Goal: Information Seeking & Learning: Learn about a topic

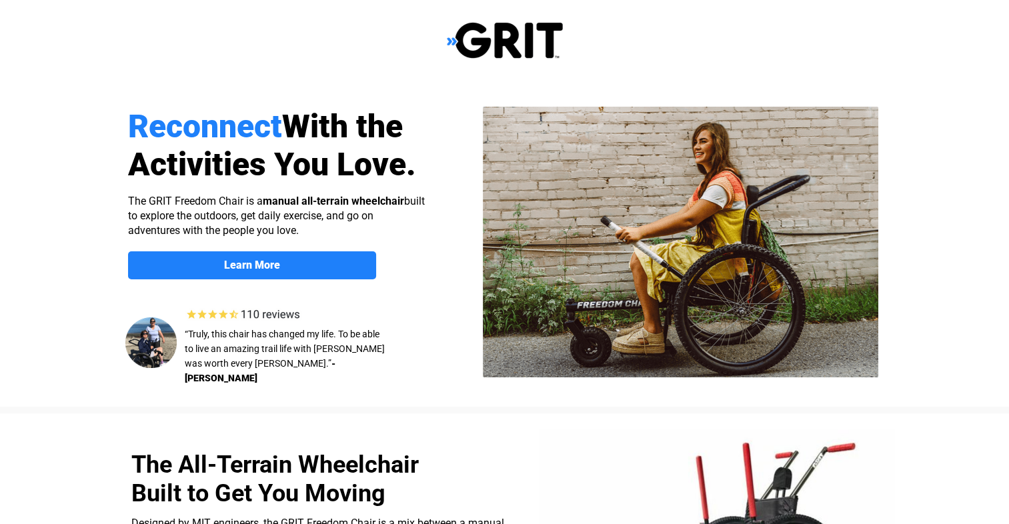
select select "US"
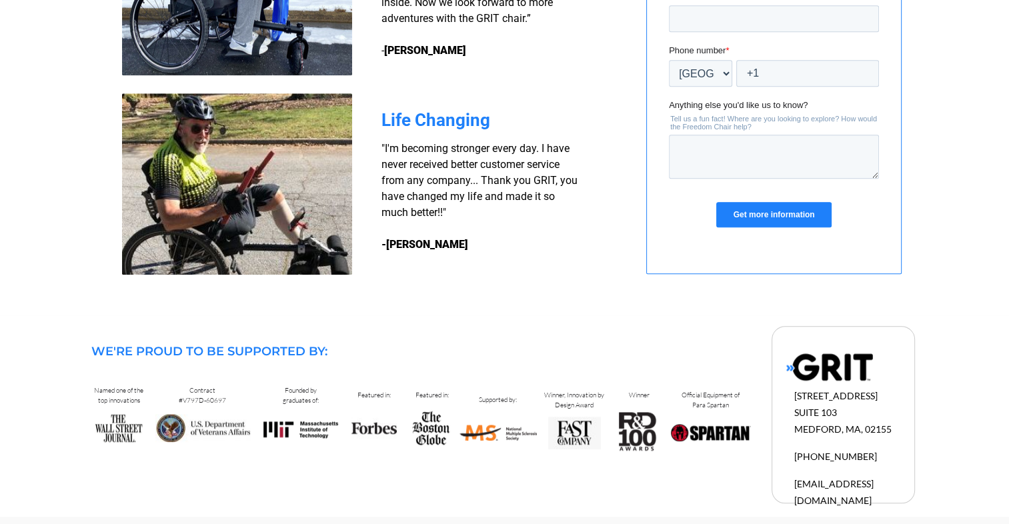
scroll to position [1228, 0]
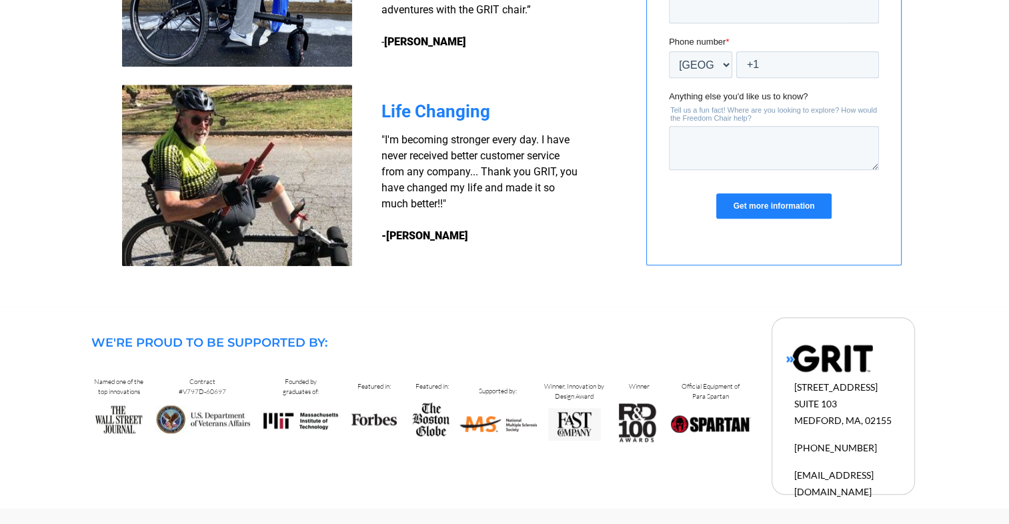
click at [210, 419] on img at bounding box center [202, 420] width 95 height 28
click at [210, 420] on img at bounding box center [202, 420] width 95 height 28
click at [173, 417] on img at bounding box center [202, 420] width 95 height 28
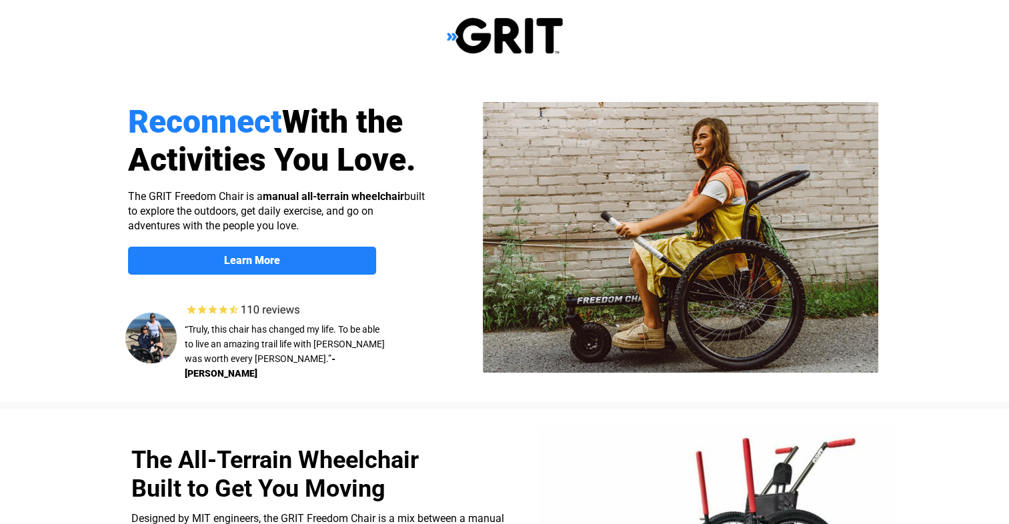
scroll to position [0, 0]
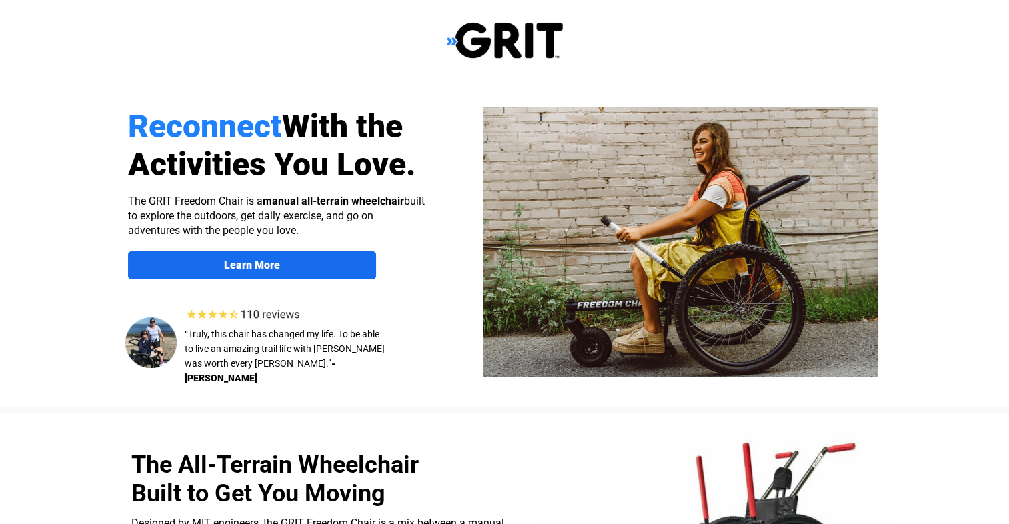
click at [255, 266] on strong "Learn More" at bounding box center [252, 265] width 56 height 13
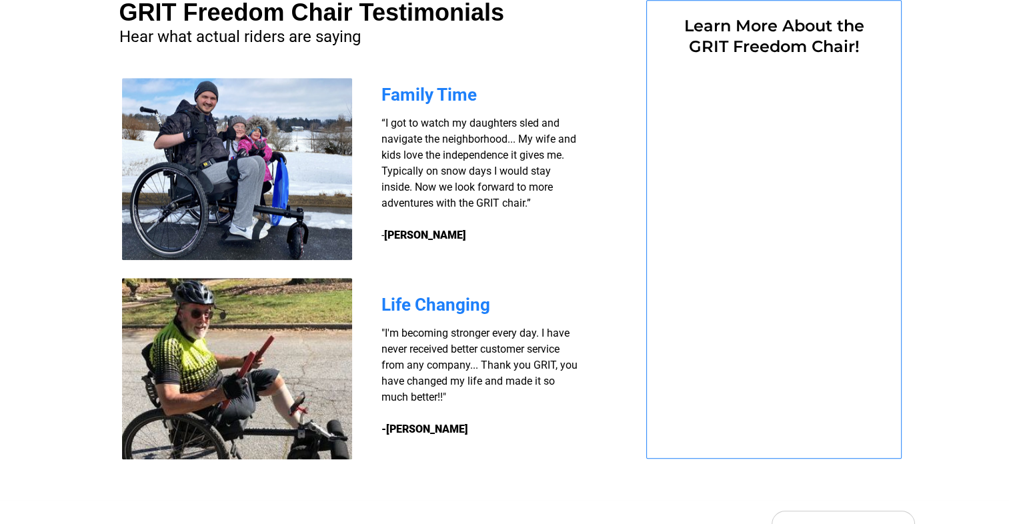
select select "US"
